Goal: Task Accomplishment & Management: Use online tool/utility

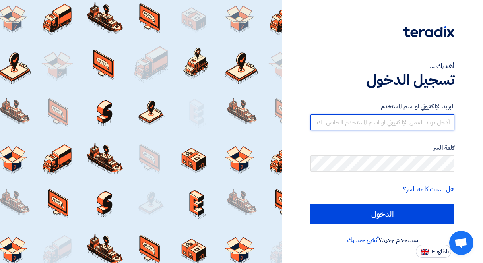
click at [356, 119] on input "text" at bounding box center [382, 122] width 144 height 16
type input "[EMAIL_ADDRESS][PERSON_NAME][DOMAIN_NAME]"
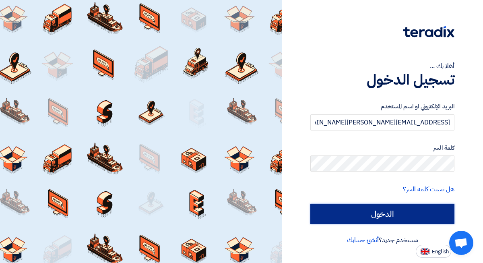
click at [358, 213] on input "الدخول" at bounding box center [382, 213] width 144 height 20
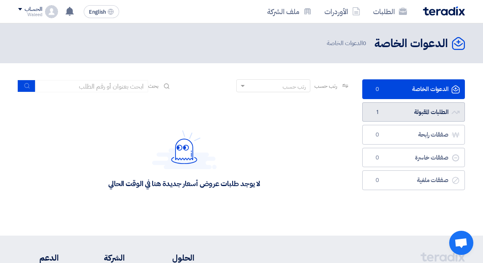
click at [386, 113] on link "الطلبات المقبولة الطلبات المقبولة 1" at bounding box center [413, 112] width 103 height 20
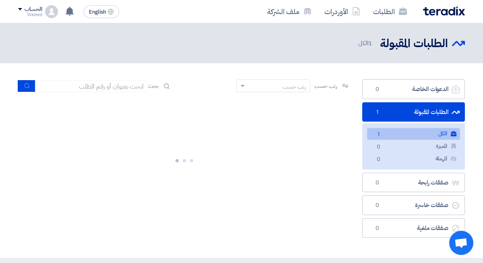
click at [389, 135] on link "الكل الكل 1" at bounding box center [413, 134] width 93 height 12
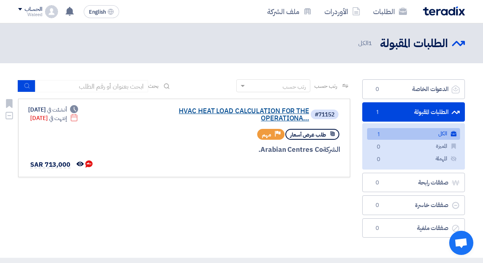
click at [269, 111] on link "HVAC HEAT LOAD CALCULATION FOR THE OPERATIONA..." at bounding box center [228, 114] width 161 height 14
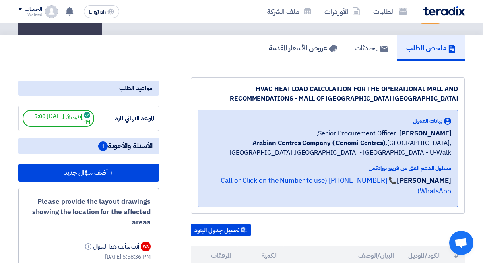
scroll to position [86, 0]
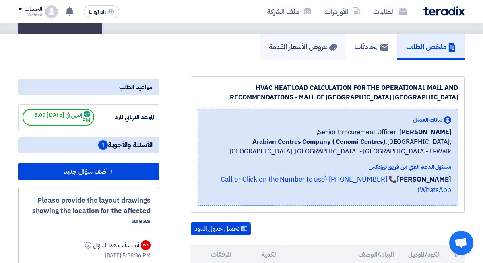
click at [310, 42] on h5 "عروض الأسعار المقدمة" at bounding box center [303, 46] width 68 height 9
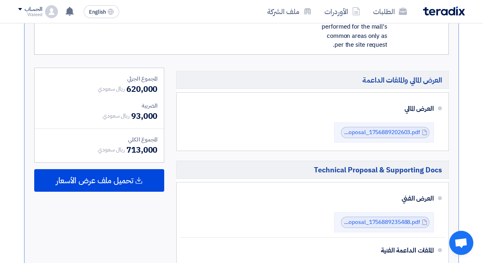
scroll to position [418, 0]
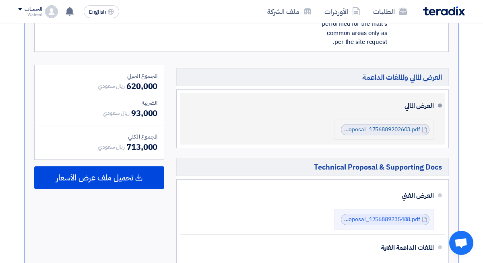
click at [394, 125] on link "Commercial_Proposal_1756889202603.pdf" at bounding box center [364, 129] width 111 height 8
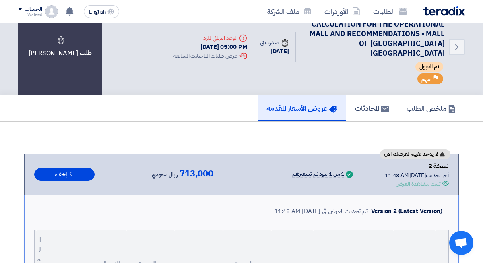
scroll to position [0, 0]
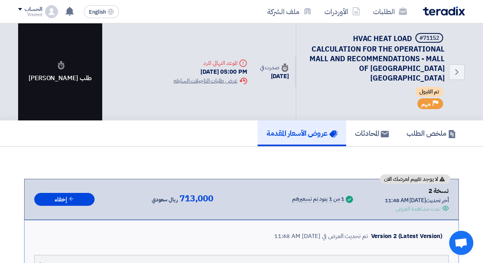
click at [58, 72] on div "طلب [PERSON_NAME]" at bounding box center [60, 71] width 84 height 97
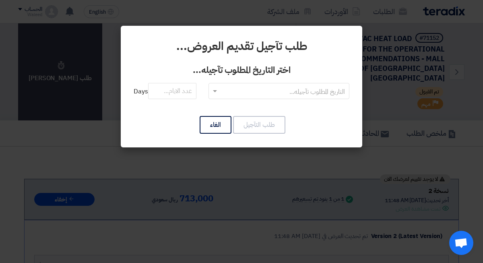
click at [233, 92] on input "text" at bounding box center [283, 91] width 125 height 13
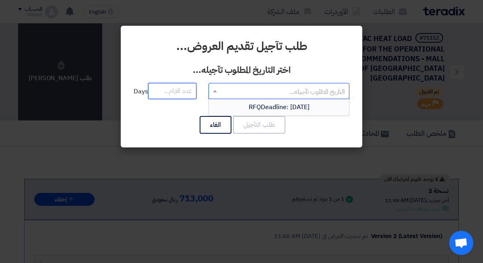
click at [196, 94] on input "number" at bounding box center [172, 91] width 48 height 16
click at [234, 88] on input "text" at bounding box center [283, 91] width 125 height 13
click at [249, 104] on span "RFQDeadline: [DATE]" at bounding box center [279, 107] width 61 height 10
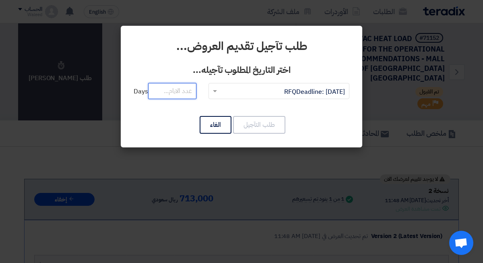
click at [188, 91] on input "number" at bounding box center [172, 91] width 48 height 16
type input "19"
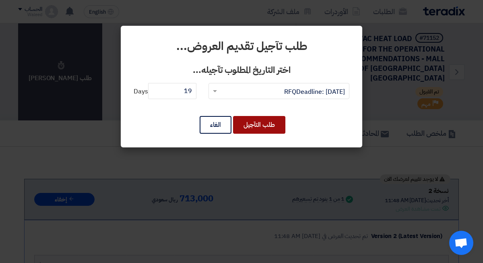
click at [251, 121] on button "طلب التآجيل" at bounding box center [259, 125] width 52 height 18
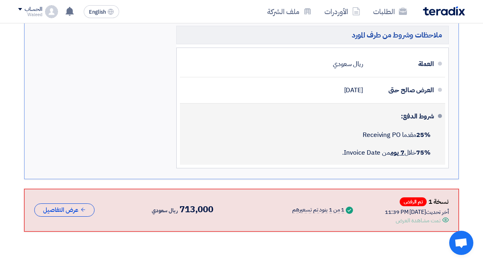
scroll to position [672, 0]
